Goal: Communication & Community: Answer question/provide support

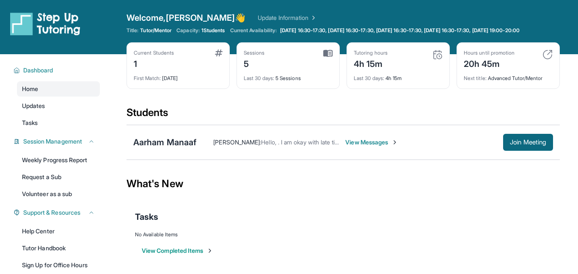
click at [358, 142] on span "View Messages" at bounding box center [371, 142] width 53 height 8
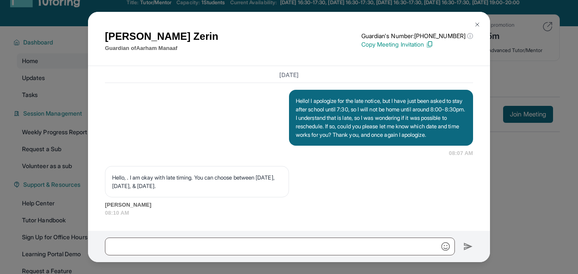
scroll to position [41, 0]
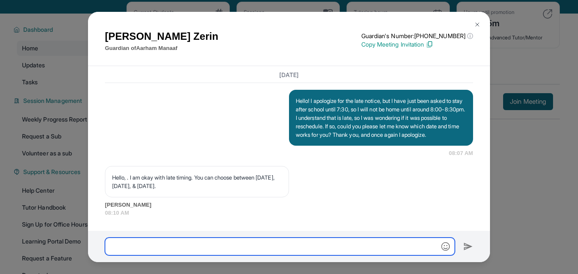
click at [136, 246] on input "text" at bounding box center [280, 246] width 350 height 18
type input "*"
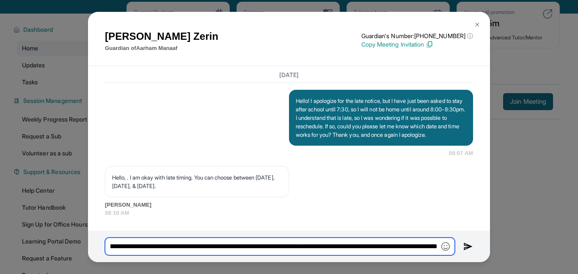
scroll to position [0, 385]
type input "**********"
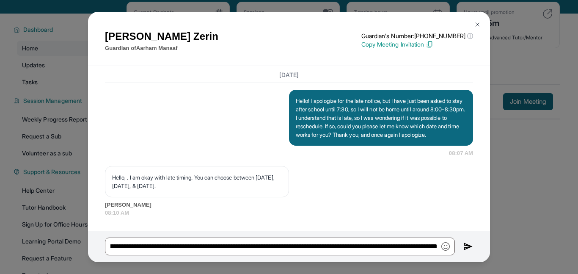
click at [468, 244] on img at bounding box center [468, 246] width 10 height 10
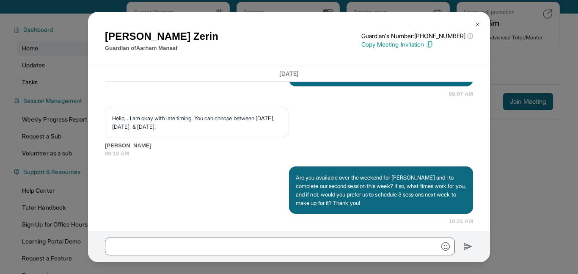
scroll to position [1750, 0]
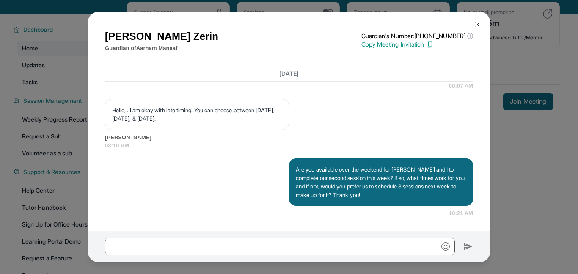
click at [479, 25] on img at bounding box center [477, 24] width 7 height 7
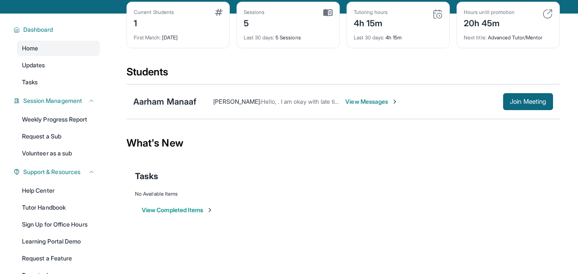
scroll to position [0, 0]
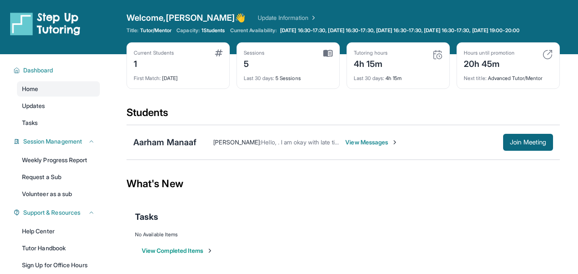
click at [371, 141] on span "View Messages" at bounding box center [371, 142] width 53 height 8
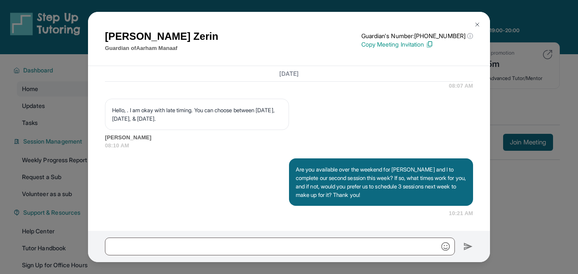
scroll to position [1750, 0]
click at [480, 19] on button at bounding box center [477, 24] width 17 height 17
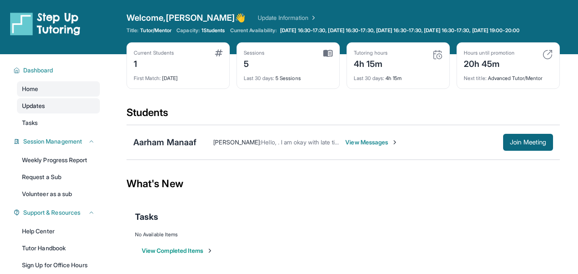
click at [94, 101] on link "Updates" at bounding box center [58, 105] width 83 height 15
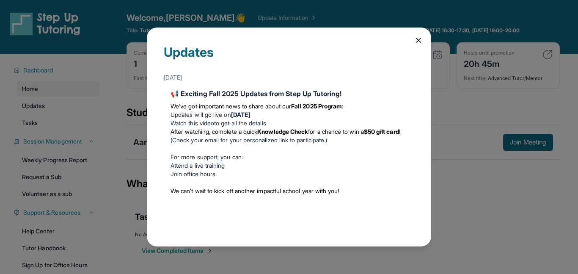
click at [411, 41] on div "Updates August 27th 📢 Exciting Fall 2025 Updates from Step Up Tutoring! We’ve g…" at bounding box center [289, 136] width 284 height 219
click at [415, 41] on icon at bounding box center [418, 40] width 8 height 8
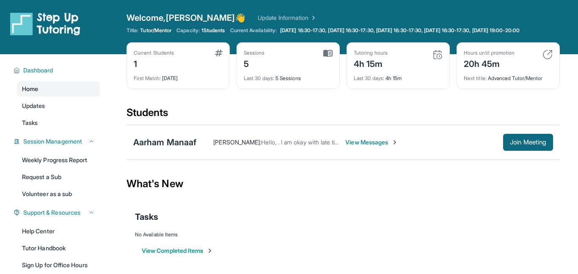
click at [76, 88] on link "Home" at bounding box center [58, 88] width 83 height 15
click at [30, 68] on span "Dashboard" at bounding box center [38, 70] width 30 height 8
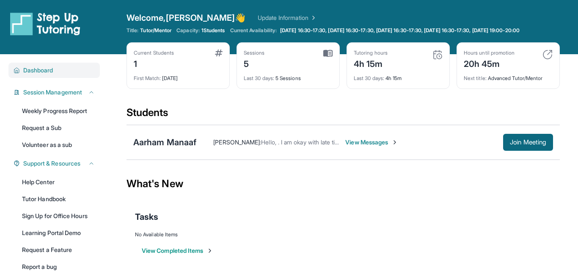
click at [35, 75] on div "Dashboard" at bounding box center [53, 70] width 91 height 15
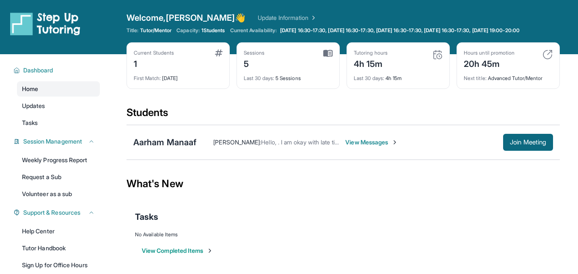
click at [49, 91] on link "Home" at bounding box center [58, 88] width 83 height 15
click at [46, 101] on link "Updates" at bounding box center [58, 105] width 83 height 15
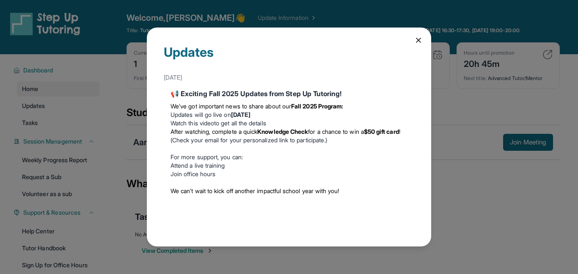
click at [416, 39] on icon at bounding box center [418, 40] width 8 height 8
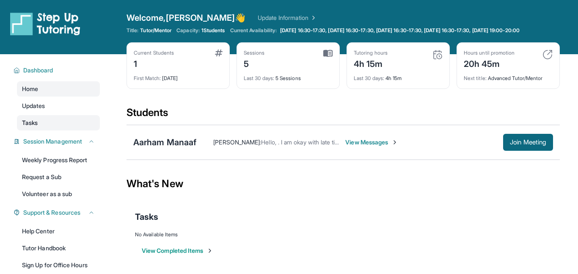
click at [29, 125] on span "Tasks" at bounding box center [30, 122] width 16 height 8
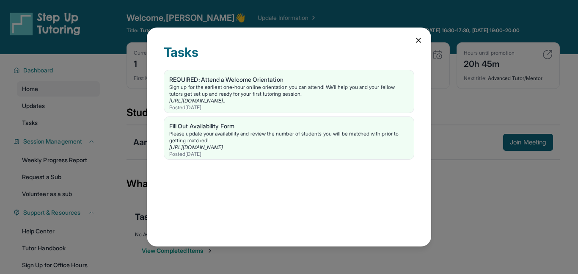
click at [418, 46] on div "Tasks REQUIRED: Attend a Welcome Orientation Sign up for the earliest one-hour …" at bounding box center [289, 136] width 284 height 219
click at [418, 42] on icon at bounding box center [418, 40] width 8 height 8
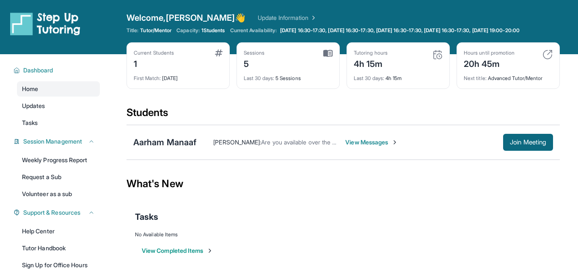
click at [181, 135] on div "Aarham Manaaf Esperanza De Santiago : Are you available over the weekend for Aa…" at bounding box center [342, 142] width 433 height 35
click at [184, 140] on div "Aarham Manaaf" at bounding box center [164, 142] width 63 height 12
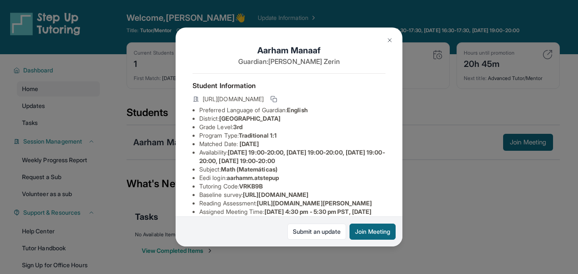
scroll to position [162, 0]
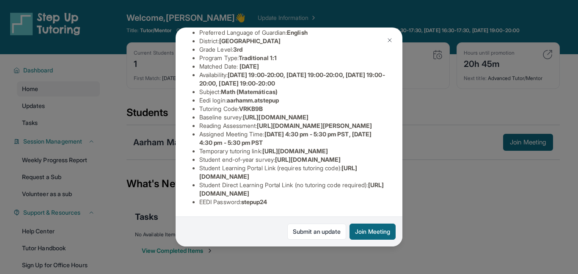
click at [414, 168] on div "Aarham Manaaf Guardian: Shahana Zerin Student Information https://student-porta…" at bounding box center [289, 137] width 578 height 274
